Goal: Navigation & Orientation: Find specific page/section

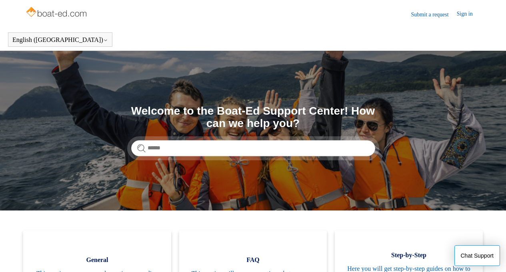
click at [459, 14] on link "Sign in" at bounding box center [469, 15] width 24 height 10
click at [445, 11] on span "Ansleigh Griffin" at bounding box center [448, 13] width 51 height 7
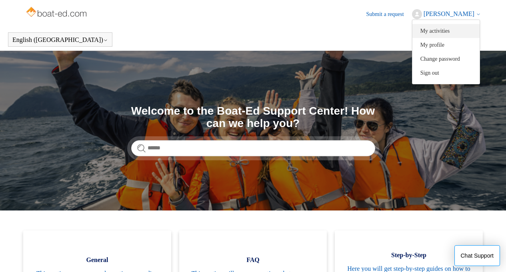
click at [432, 34] on link "My activities" at bounding box center [445, 31] width 67 height 14
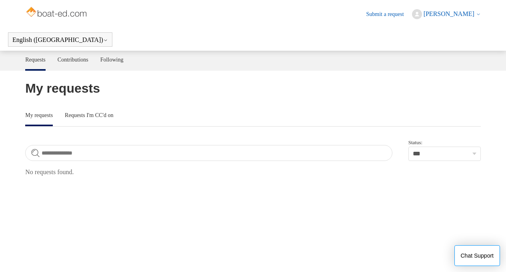
click at [438, 26] on header "Submit a request Ansleigh Griffin My activities My profile Change password Sign…" at bounding box center [252, 14] width 455 height 28
click at [442, 15] on span "Ansleigh Griffin" at bounding box center [448, 13] width 51 height 7
click at [438, 44] on link "My profile" at bounding box center [445, 45] width 67 height 14
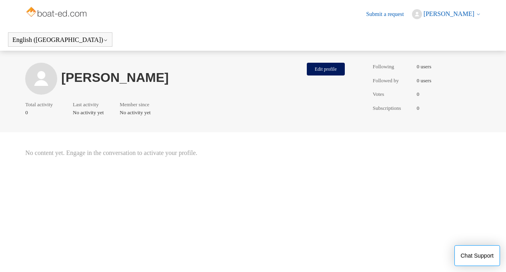
click at [464, 10] on span "Ansleigh Griffin" at bounding box center [448, 13] width 51 height 7
click at [415, 133] on main "Ansleigh Griffin Edit profile Total activity 0 Last activity No activity yet Me…" at bounding box center [253, 152] width 506 height 202
click at [68, 12] on img at bounding box center [57, 13] width 64 height 16
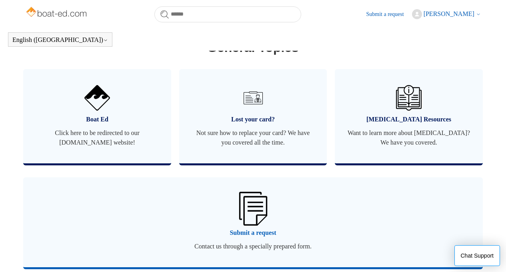
scroll to position [497, 0]
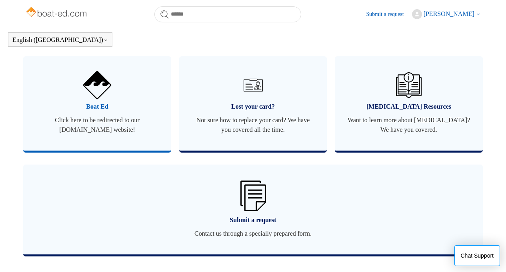
click at [91, 130] on span "Click here to be redirected to our [DOMAIN_NAME] website!" at bounding box center [97, 125] width 124 height 19
